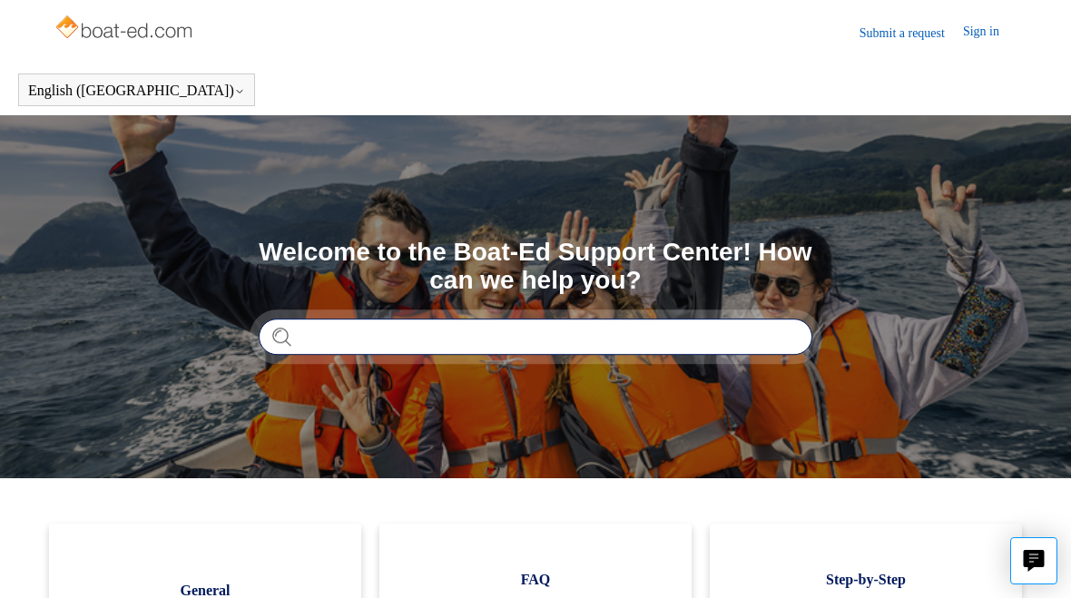
click at [720, 333] on input "Search" at bounding box center [536, 337] width 554 height 36
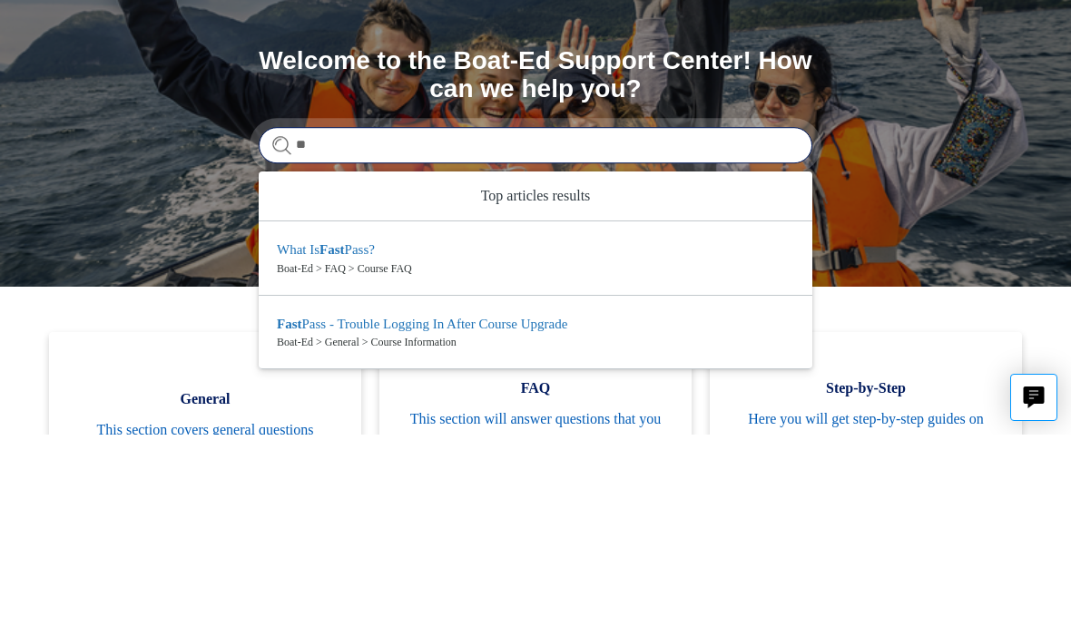
type input "*"
type input "*********"
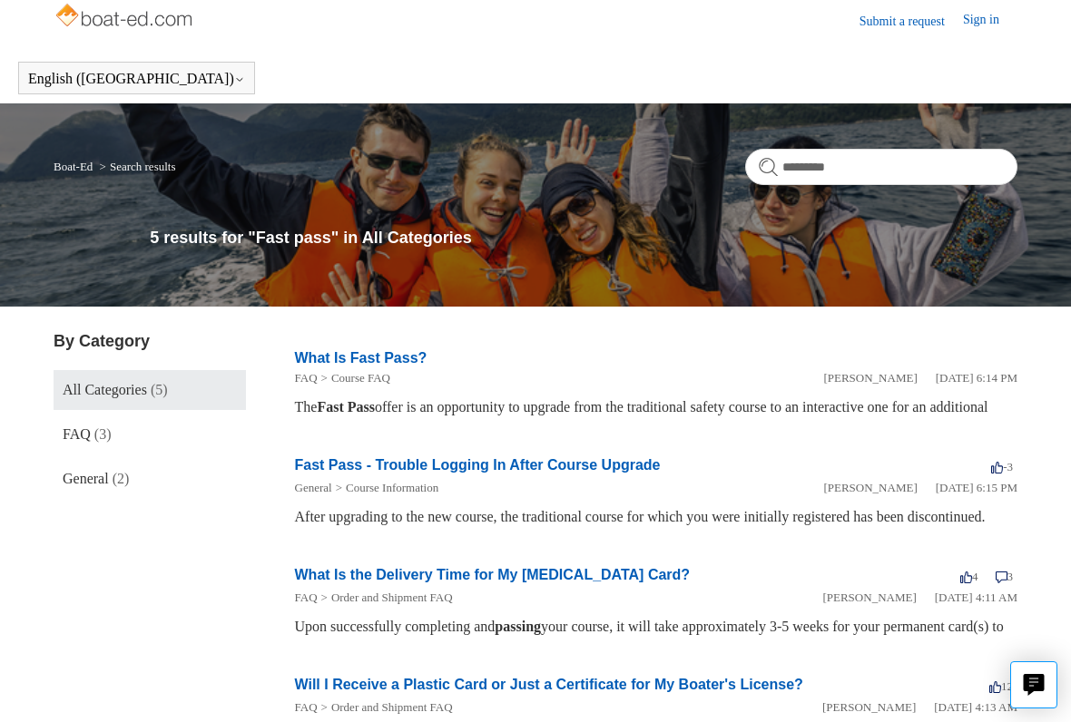
scroll to position [13, 0]
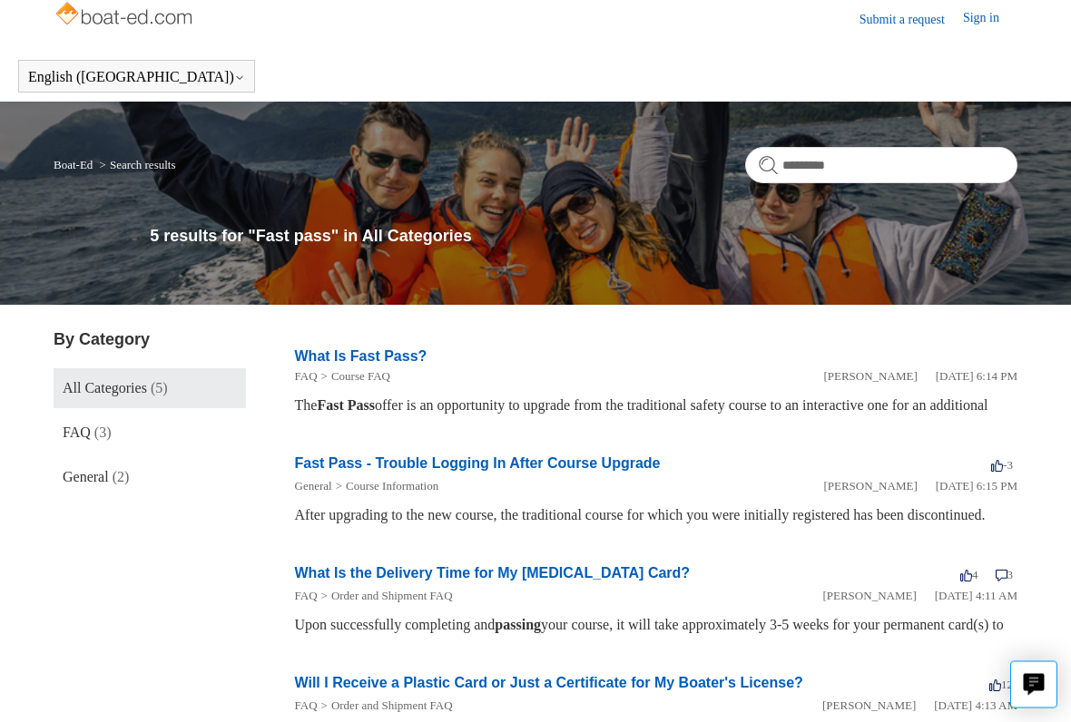
click at [329, 472] on link "Fast Pass - Trouble Logging In After Course Upgrade" at bounding box center [478, 463] width 366 height 15
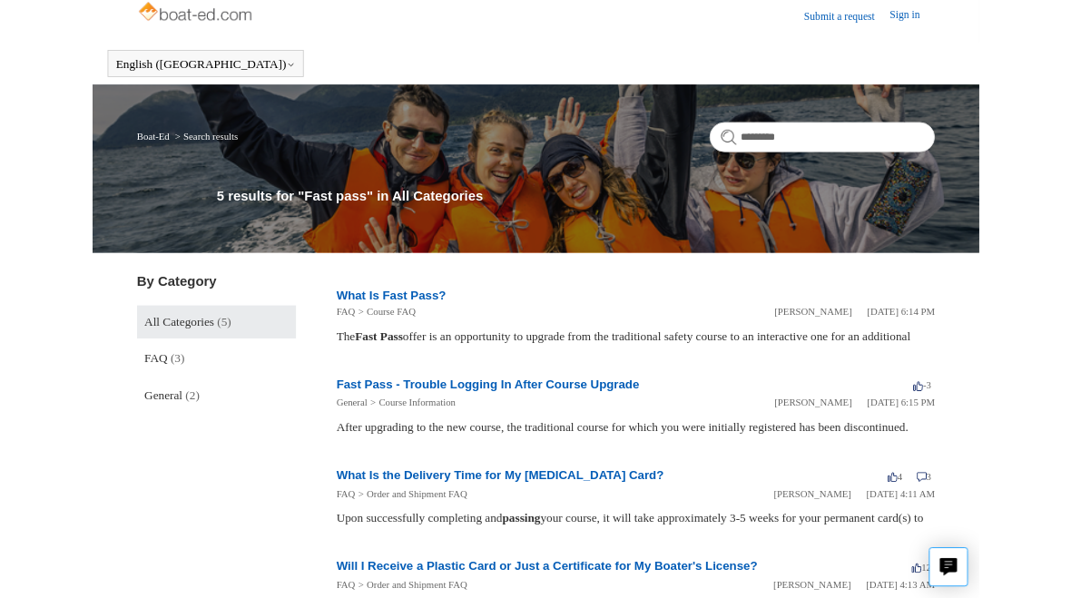
scroll to position [64, 0]
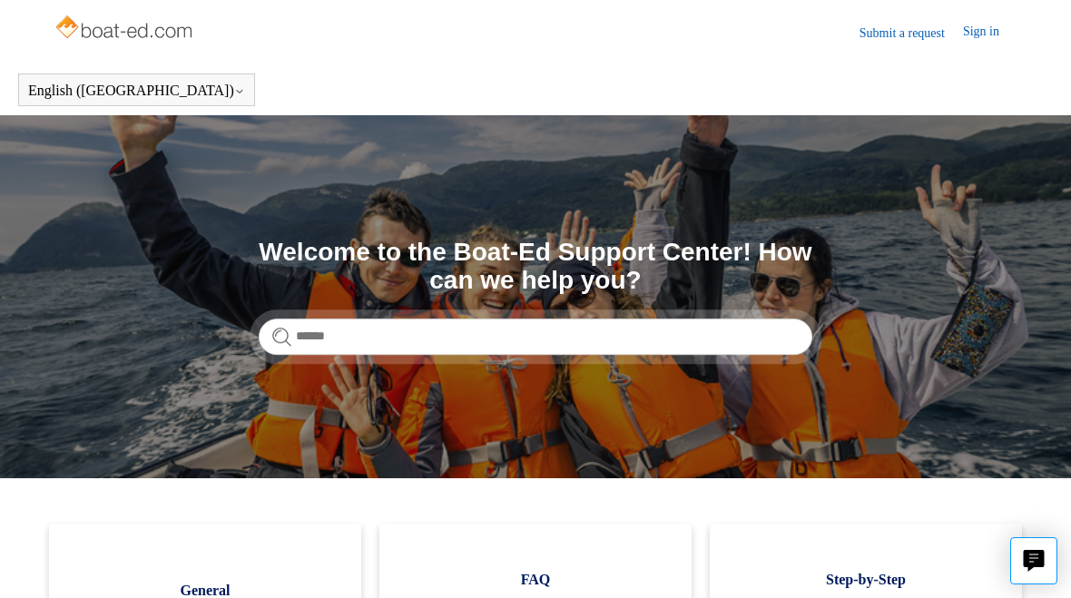
click at [977, 32] on link "Sign in" at bounding box center [990, 33] width 54 height 22
